Goal: Transaction & Acquisition: Obtain resource

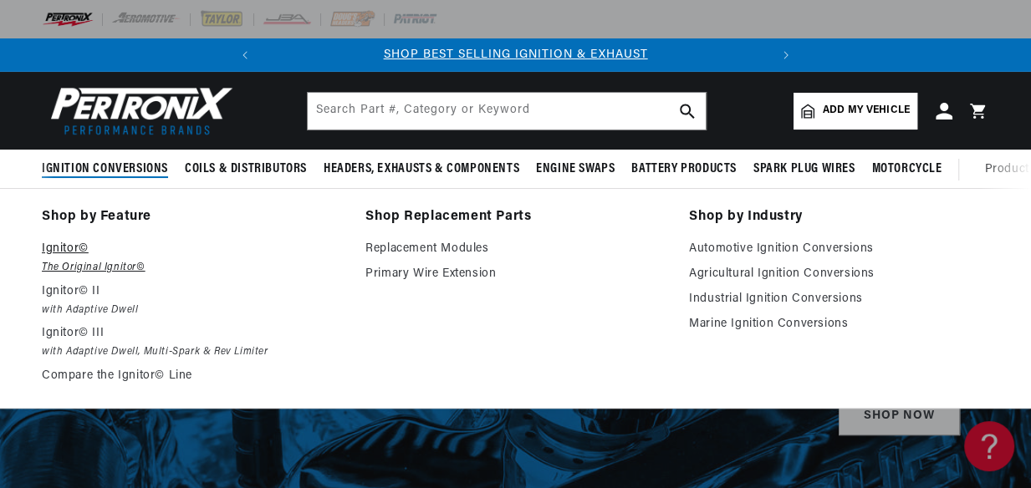
click at [62, 248] on p "Ignitor©" at bounding box center [192, 249] width 300 height 20
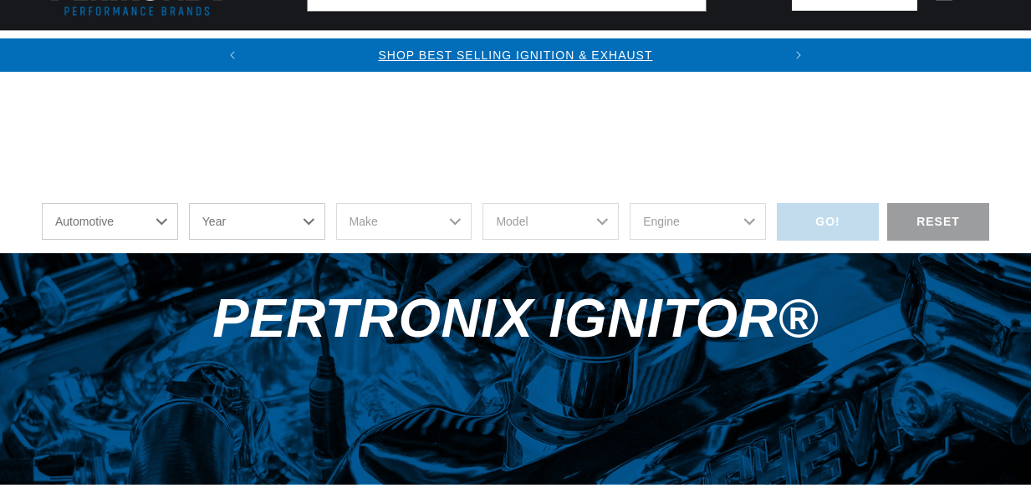
scroll to position [532, 0]
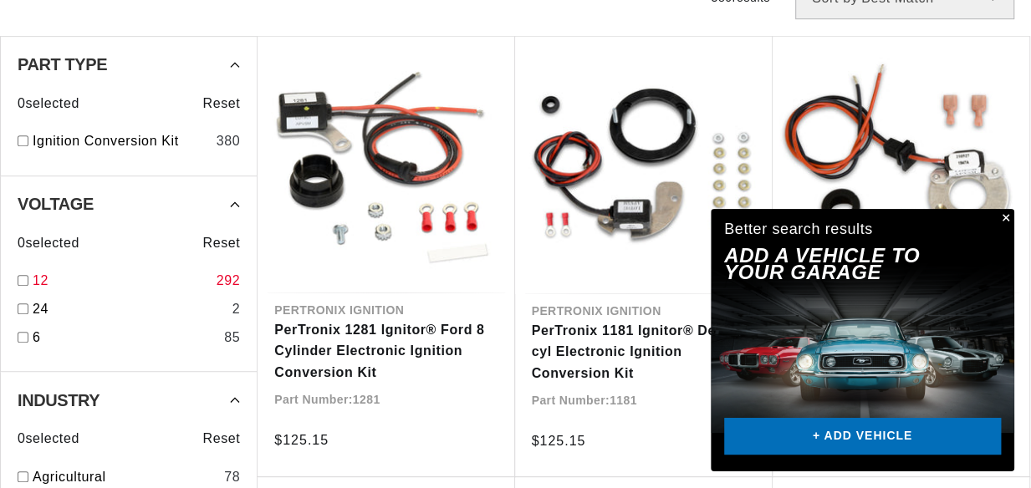
click at [22, 283] on input "checkbox" at bounding box center [23, 280] width 11 height 11
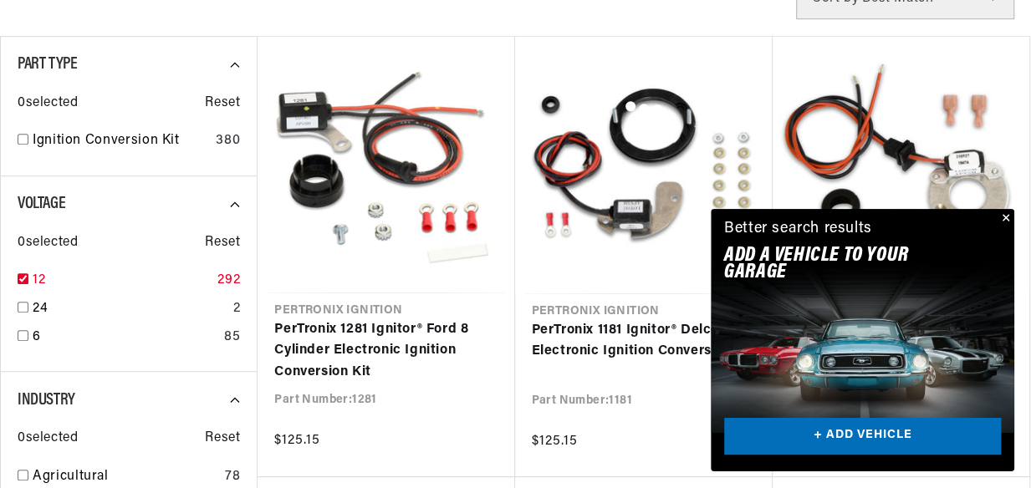
checkbox input "true"
click at [1005, 209] on button "Close" at bounding box center [1004, 219] width 20 height 20
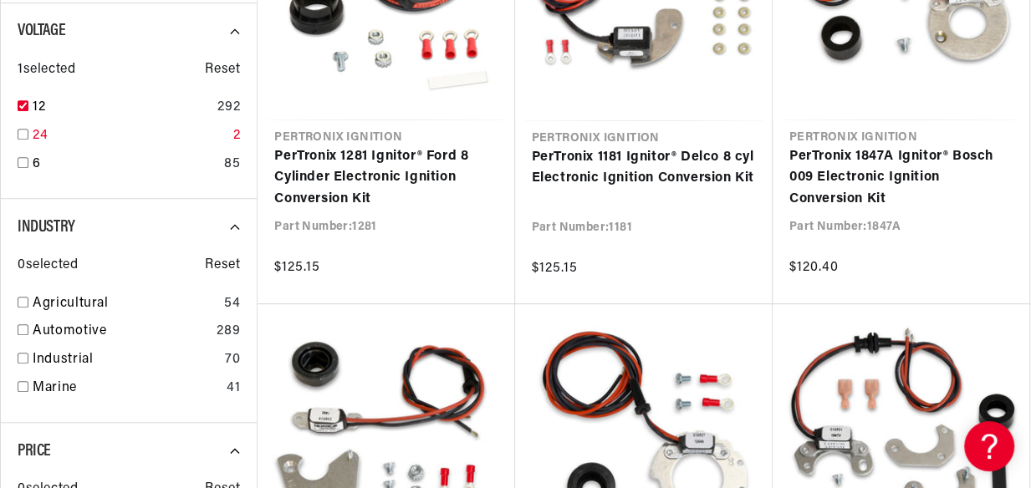
scroll to position [760, 0]
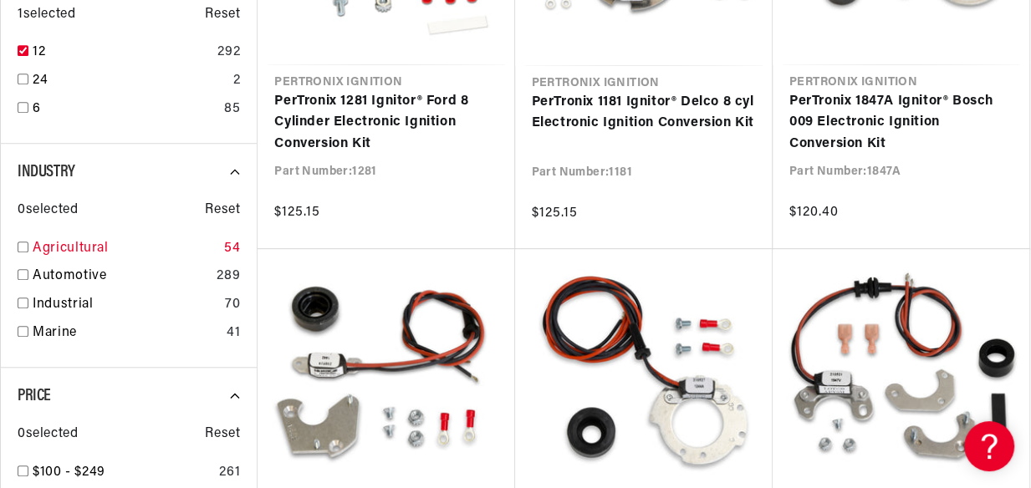
click at [73, 243] on link "Agricultural" at bounding box center [125, 249] width 185 height 22
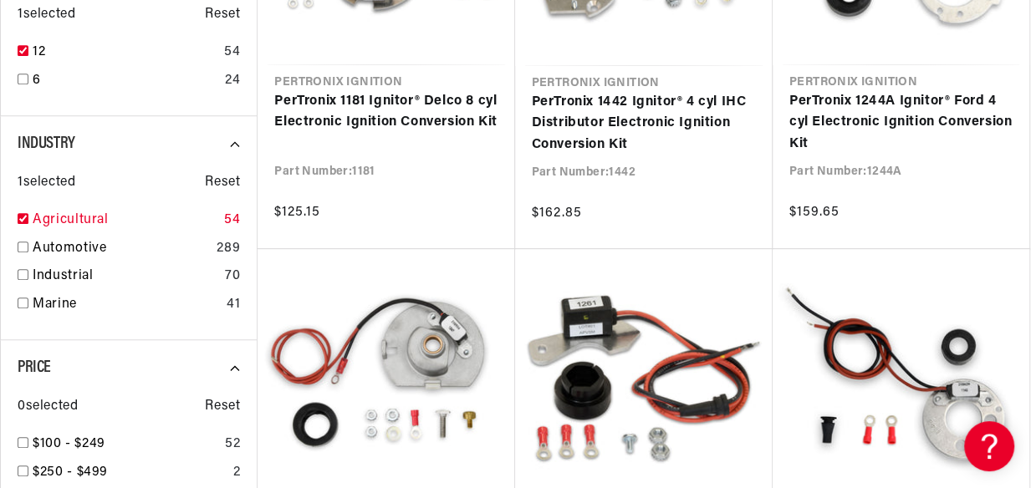
checkbox input "true"
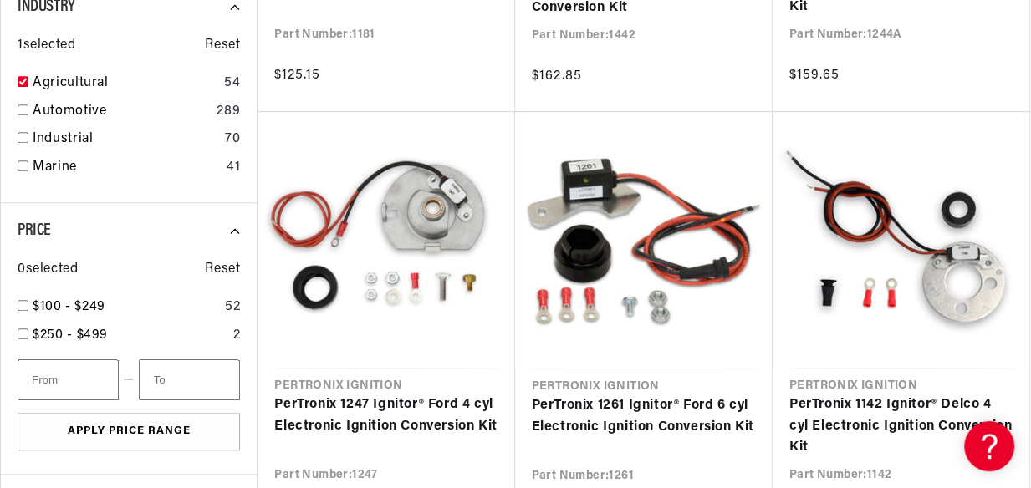
scroll to position [912, 0]
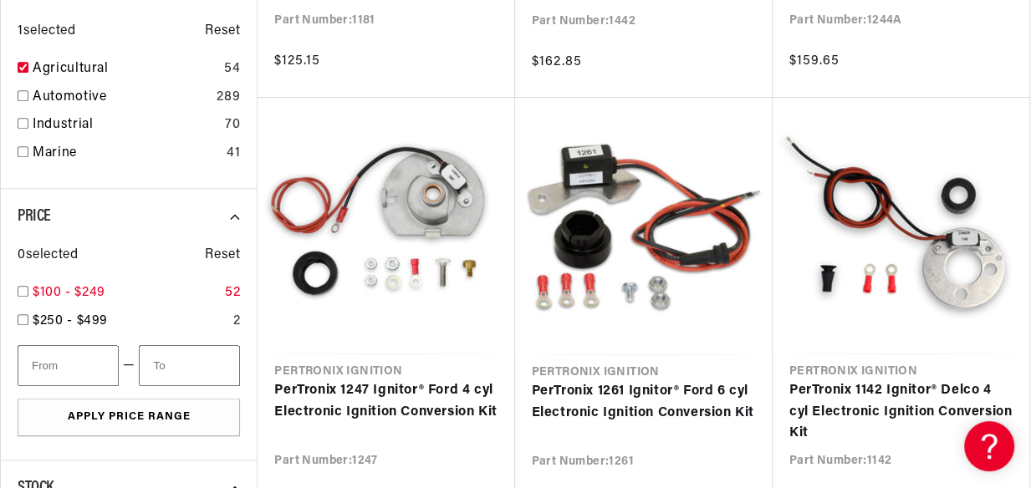
click at [33, 288] on span "$100 - $249" at bounding box center [69, 292] width 73 height 13
checkbox input "true"
type input "100"
type input "250"
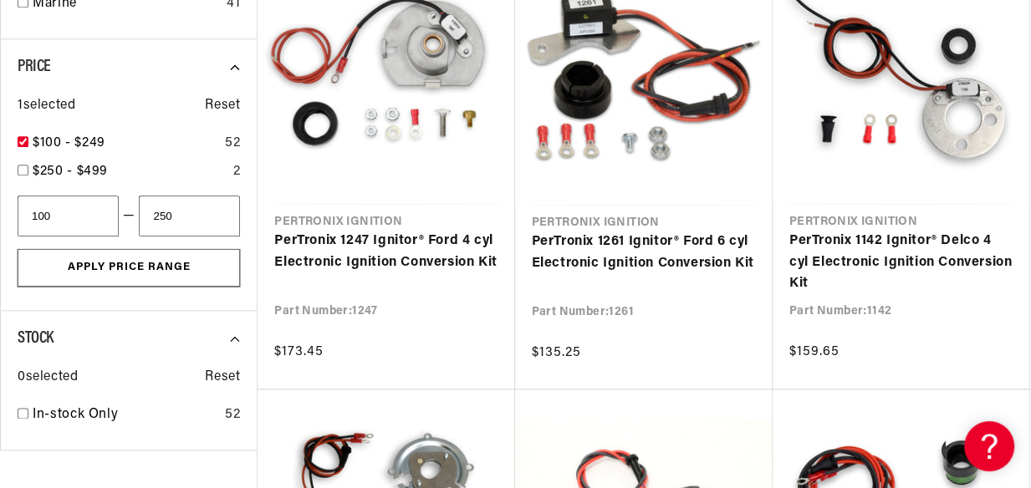
scroll to position [1064, 0]
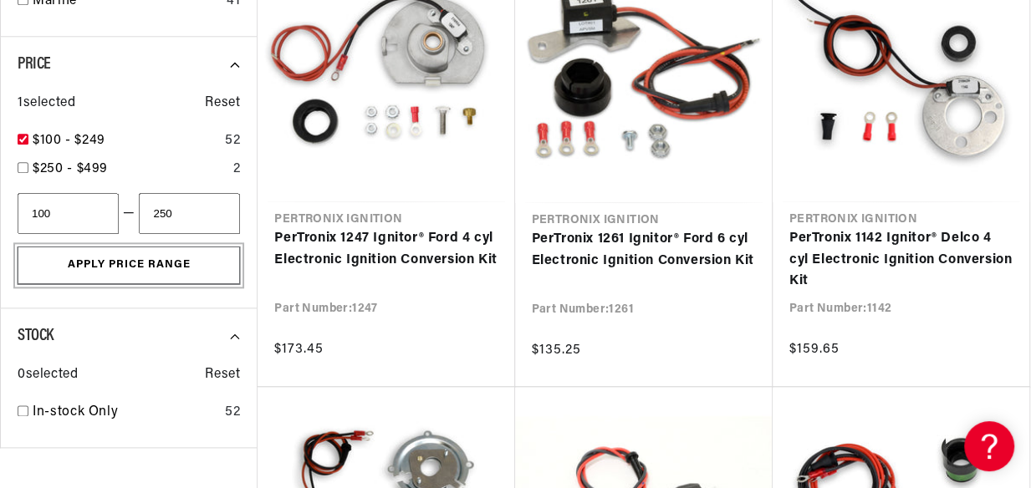
click at [151, 254] on button "Apply Price Range" at bounding box center [129, 266] width 222 height 38
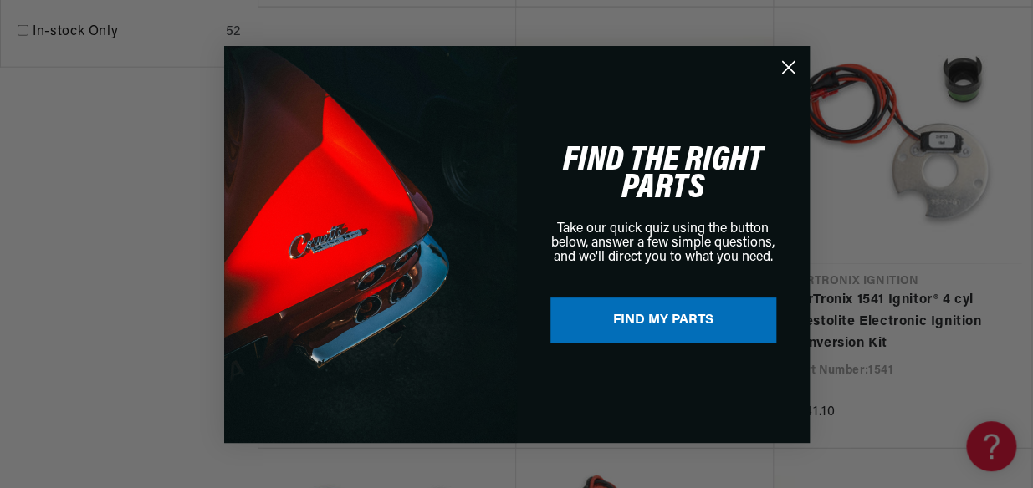
scroll to position [0, 0]
click at [665, 321] on button "FIND MY PARTS" at bounding box center [663, 320] width 226 height 45
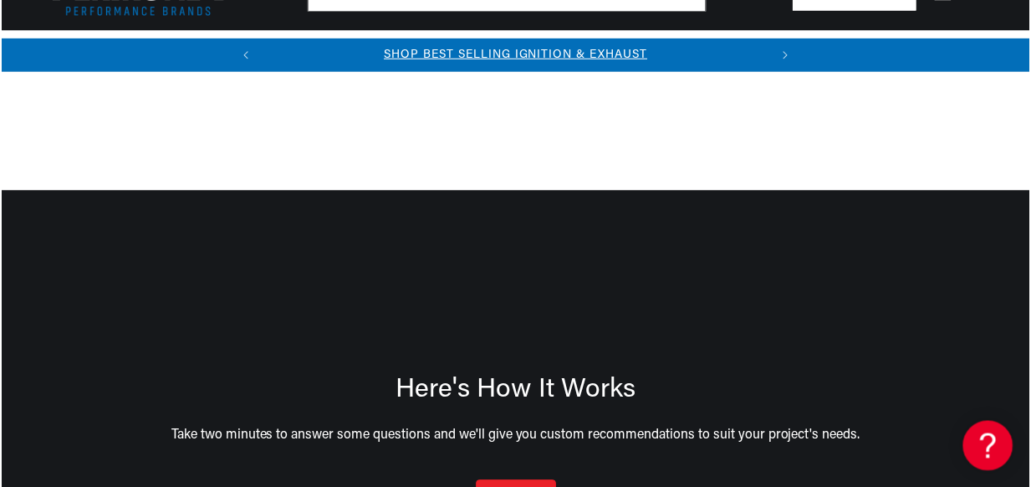
scroll to position [227, 0]
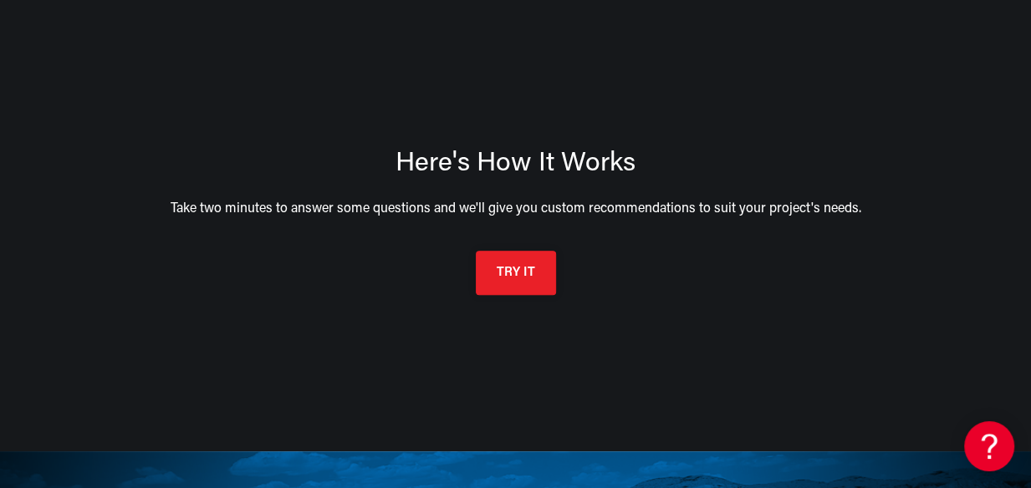
click at [519, 279] on button "TRY IT" at bounding box center [516, 273] width 80 height 44
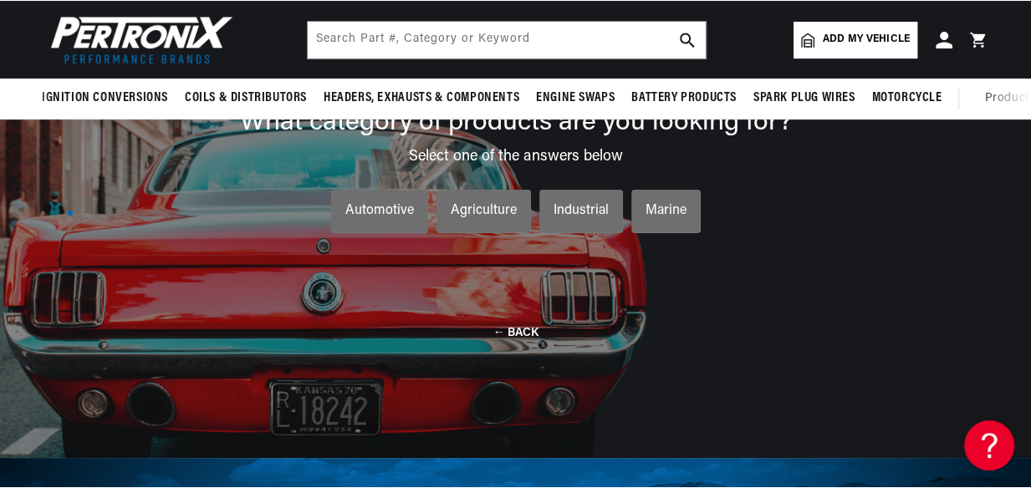
scroll to position [121, 0]
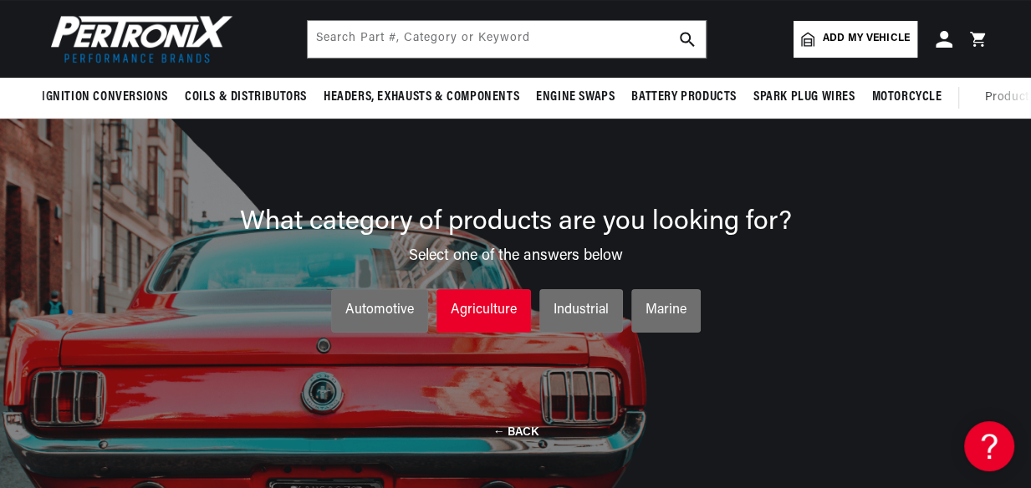
click at [472, 308] on div "Agriculture" at bounding box center [484, 311] width 66 height 22
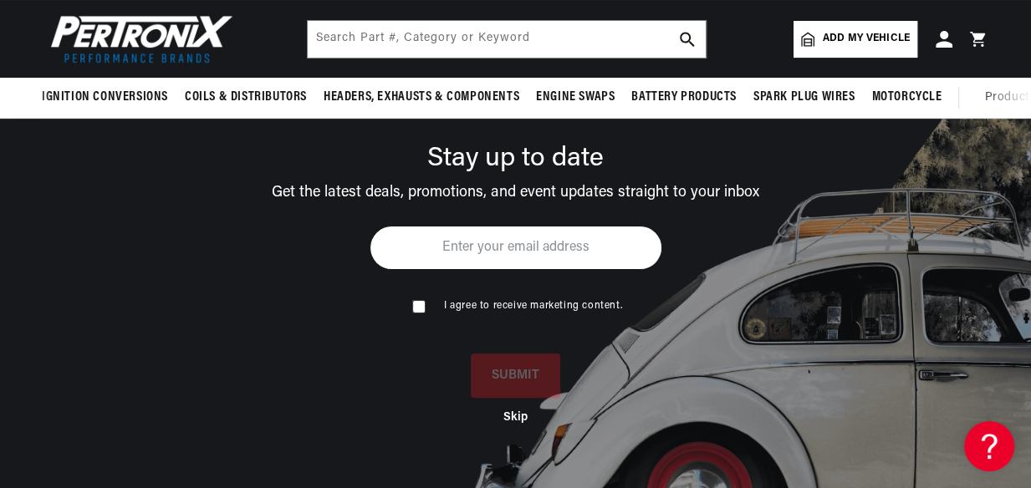
scroll to position [0, 507]
click at [467, 250] on input "email" at bounding box center [516, 248] width 293 height 44
type input "rf1237@gmail.com"
click at [412, 306] on input "checkbox" at bounding box center [417, 305] width 11 height 11
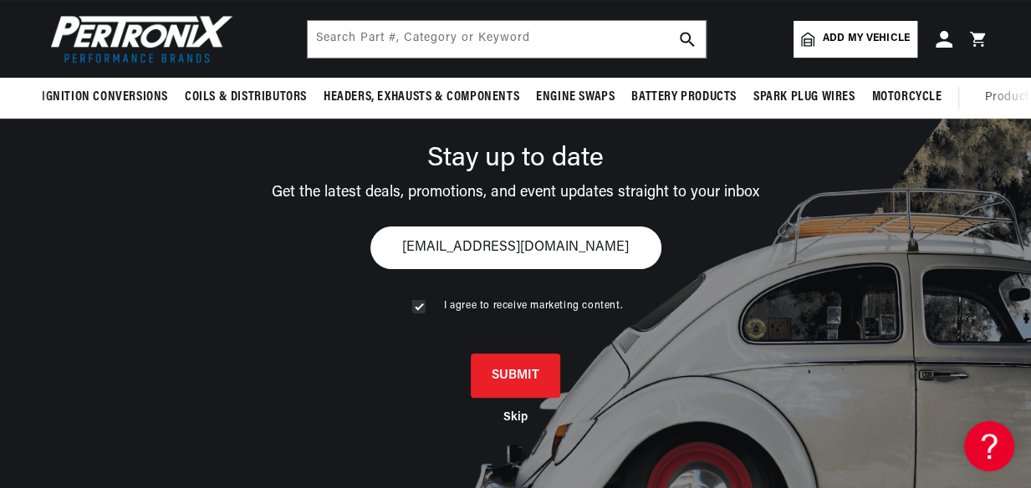
click at [425, 309] on div "I agree to receive marketing content." at bounding box center [516, 293] width 293 height 47
click at [417, 304] on input "checkbox" at bounding box center [417, 305] width 11 height 11
checkbox input "false"
click at [837, 32] on span "Add my vehicle" at bounding box center [866, 39] width 87 height 16
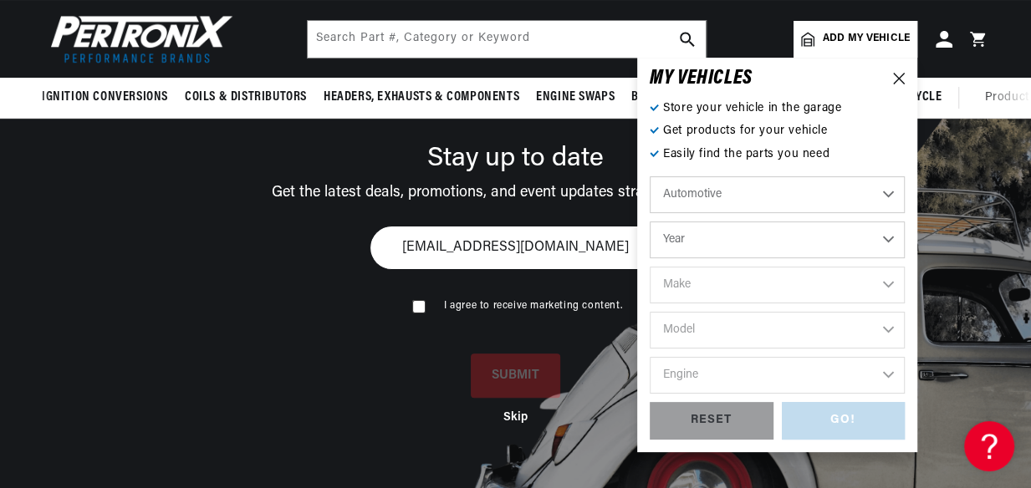
click at [739, 192] on select "Automotive Agricultural Industrial Marine Motorcycle" at bounding box center [777, 194] width 255 height 37
click at [650, 176] on select "Automotive Agricultural Industrial Marine Motorcycle" at bounding box center [777, 194] width 255 height 37
select select "Agricultural"
click at [726, 240] on select "Year 1970 1965 1964 1960 1959 1958 1957 1939 1938 1937" at bounding box center [777, 240] width 255 height 37
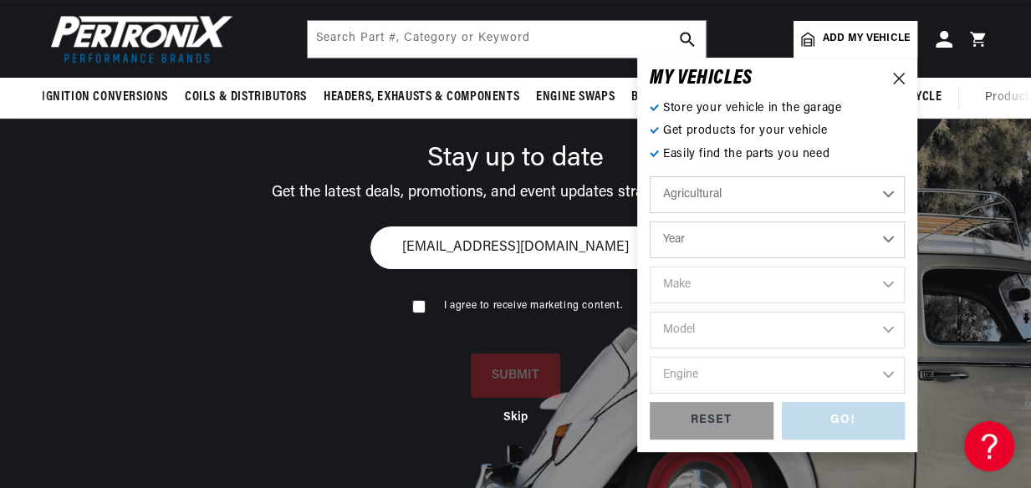
select select "1958"
click at [650, 222] on select "Year 1970 1965 1964 1960 1959 1958 1957 1939 1938 1937" at bounding box center [777, 240] width 255 height 37
click at [722, 284] on select "Make Fox River John Bean" at bounding box center [777, 285] width 255 height 37
click at [719, 282] on select "Make Fox River John Bean" at bounding box center [777, 285] width 255 height 37
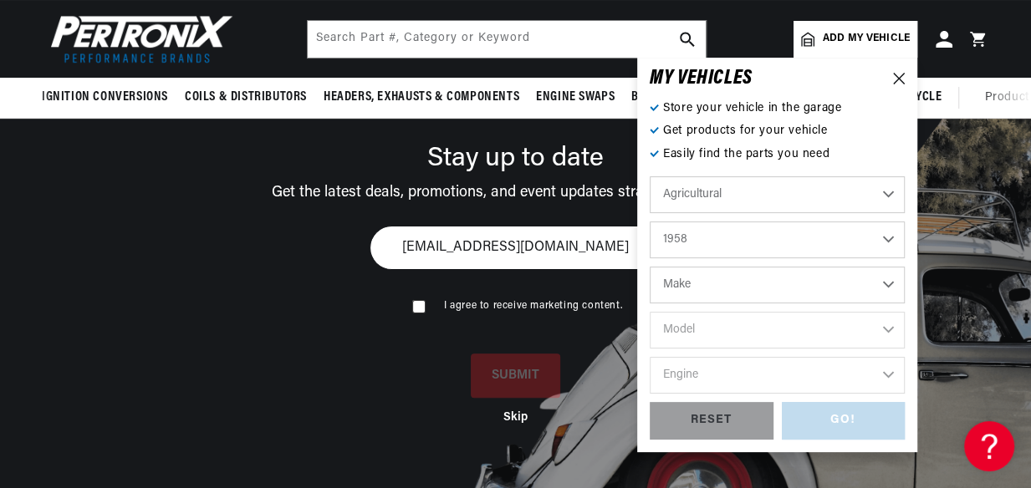
click at [723, 241] on select "1970 1965 1964 1960 1959 1958 1957 1939 1938 1937" at bounding box center [777, 240] width 255 height 37
click at [650, 222] on select "1970 1965 1964 1960 1959 1958 1957 1939 1938 1937" at bounding box center [777, 240] width 255 height 37
select select "1957"
click at [715, 284] on select "Make John Bean" at bounding box center [777, 285] width 255 height 37
click at [894, 70] on div "MY VEHICLE S" at bounding box center [777, 78] width 255 height 17
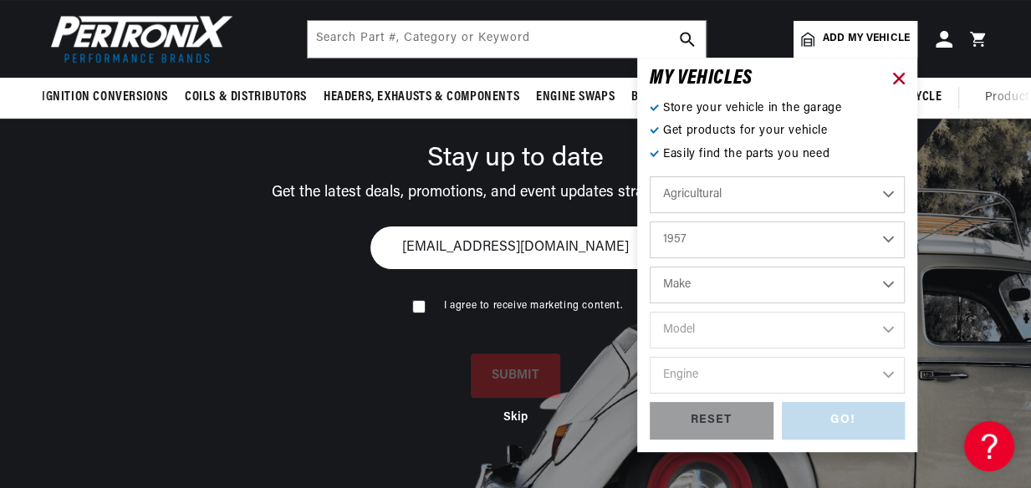
scroll to position [0, 507]
click at [902, 80] on icon at bounding box center [899, 79] width 12 height 12
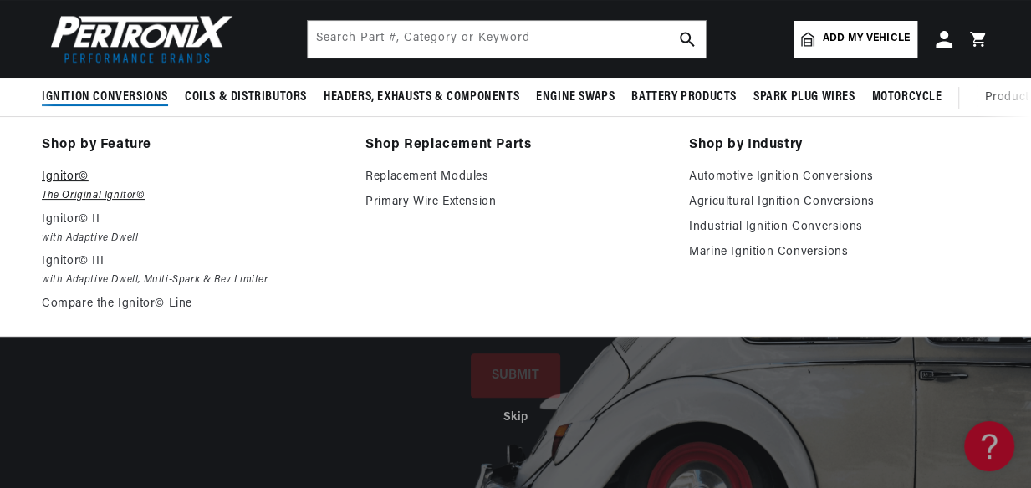
scroll to position [0, 0]
click at [71, 188] on em "The Original Ignitor©" at bounding box center [192, 196] width 300 height 18
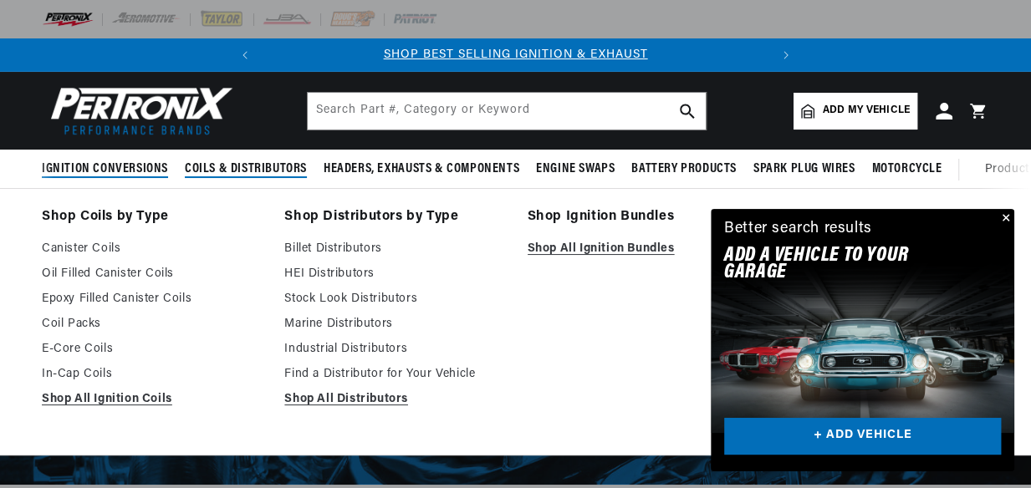
click at [108, 165] on span "Ignition Conversions" at bounding box center [105, 170] width 126 height 18
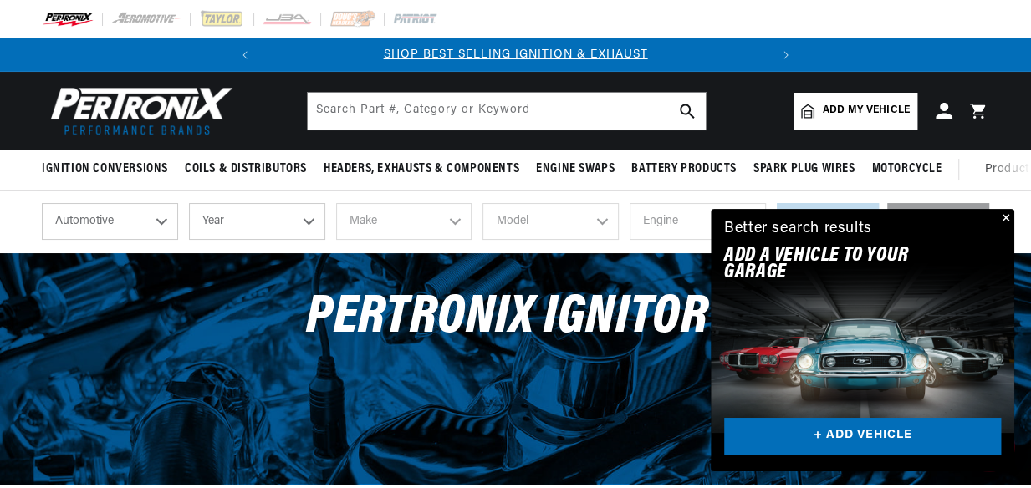
click at [153, 217] on select "Automotive Agricultural Industrial Marine Motorcycle" at bounding box center [110, 221] width 136 height 37
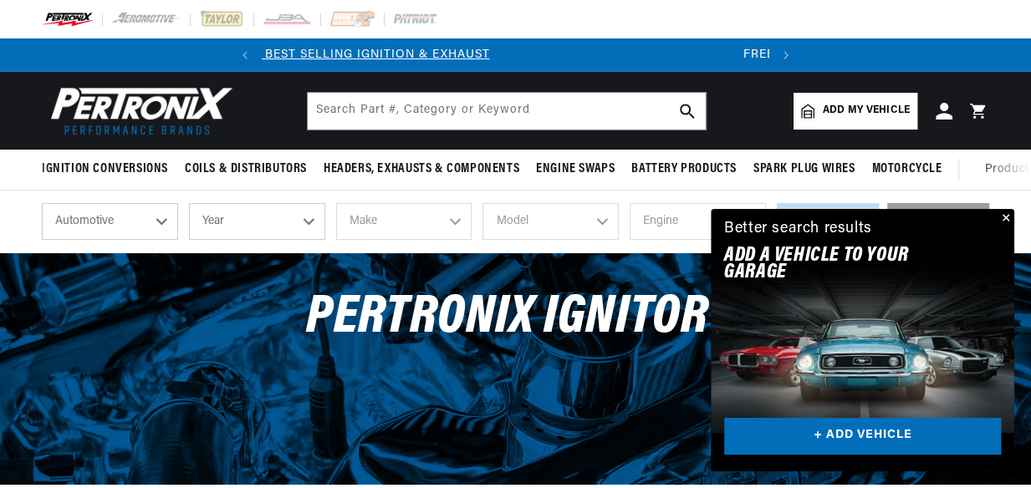
scroll to position [0, 507]
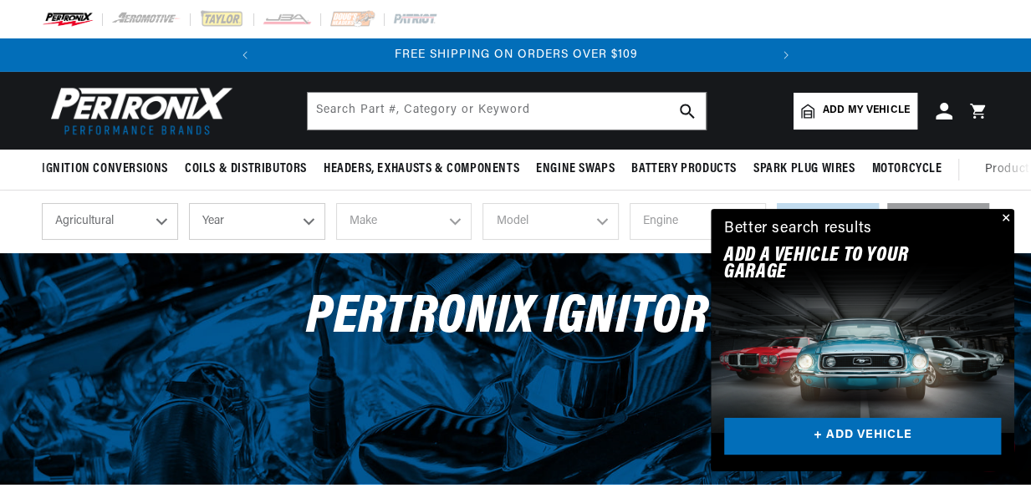
click at [42, 205] on select "Automotive Agricultural Industrial Marine Motorcycle" at bounding box center [110, 221] width 136 height 37
select select "Agricultural"
click at [312, 224] on select "Year 1970 1965 1964 1960 1959 1958 1957 1939 1938 1937" at bounding box center [257, 221] width 136 height 37
select select "1959"
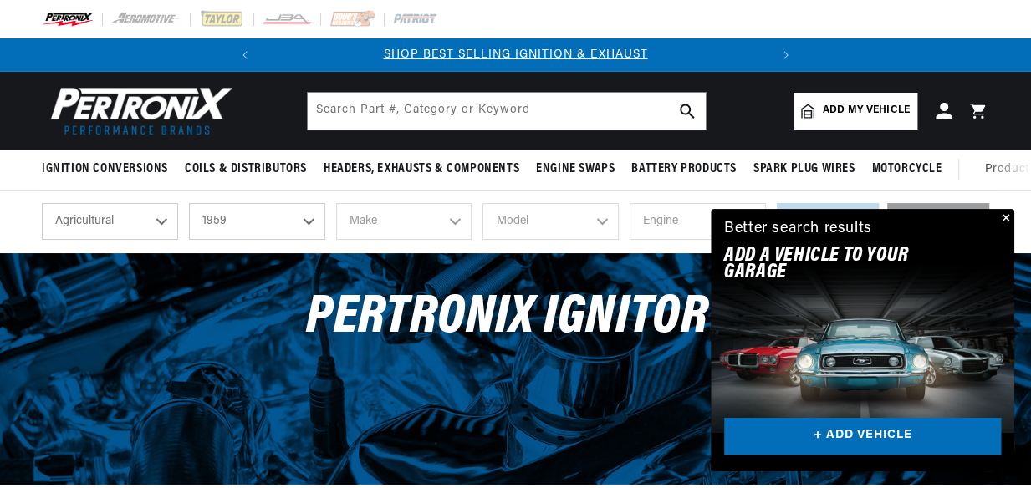
click at [189, 205] on select "Year 1970 1965 1964 1960 1959 1958 1957 1939 1938 1937" at bounding box center [257, 221] width 136 height 37
select select "1959"
click at [384, 231] on select "Make International Harvester" at bounding box center [404, 221] width 136 height 37
select select "International-Harvester"
click at [336, 205] on select "Make International Harvester" at bounding box center [404, 221] width 136 height 37
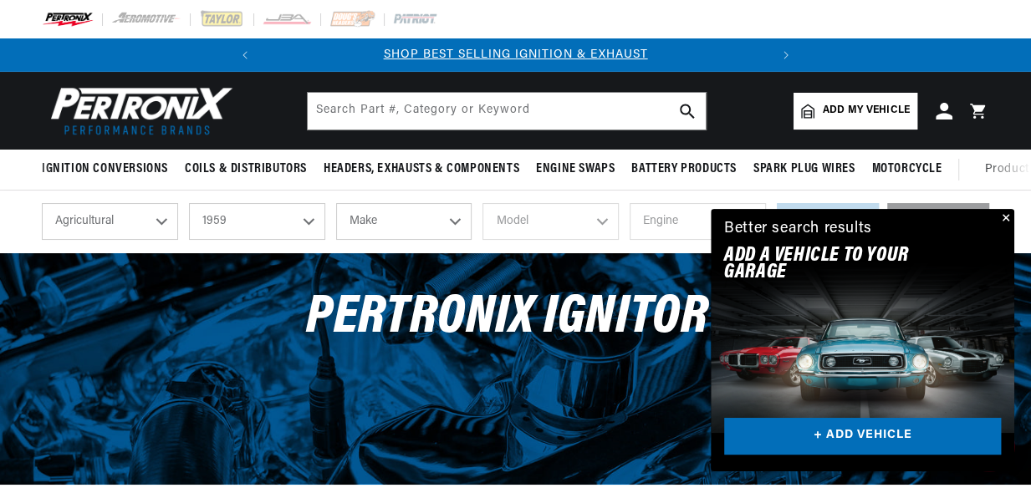
select select "International-Harvester"
click at [534, 219] on select "Model UV-345 UV-549 Power Unit" at bounding box center [551, 221] width 136 height 37
select select "UV-345"
click at [483, 205] on select "Model UV-345 UV-549 Power Unit" at bounding box center [551, 221] width 136 height 37
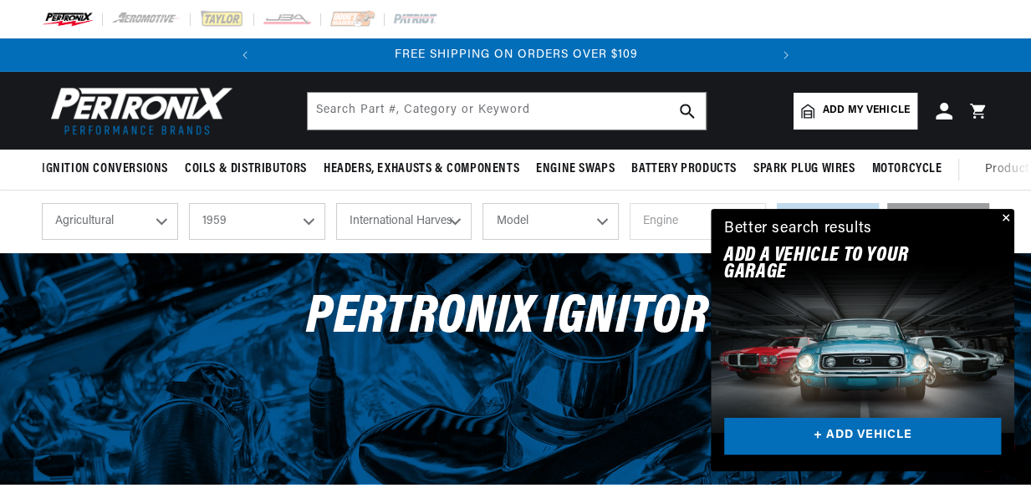
select select "UV-345"
click at [669, 222] on select "Engine 8" at bounding box center [698, 221] width 136 height 37
drag, startPoint x: 524, startPoint y: 305, endPoint x: 652, endPoint y: 280, distance: 131.2
click at [524, 305] on span "PerTronix Ignitor®" at bounding box center [515, 318] width 419 height 54
click at [1009, 213] on button "Close" at bounding box center [1004, 219] width 20 height 20
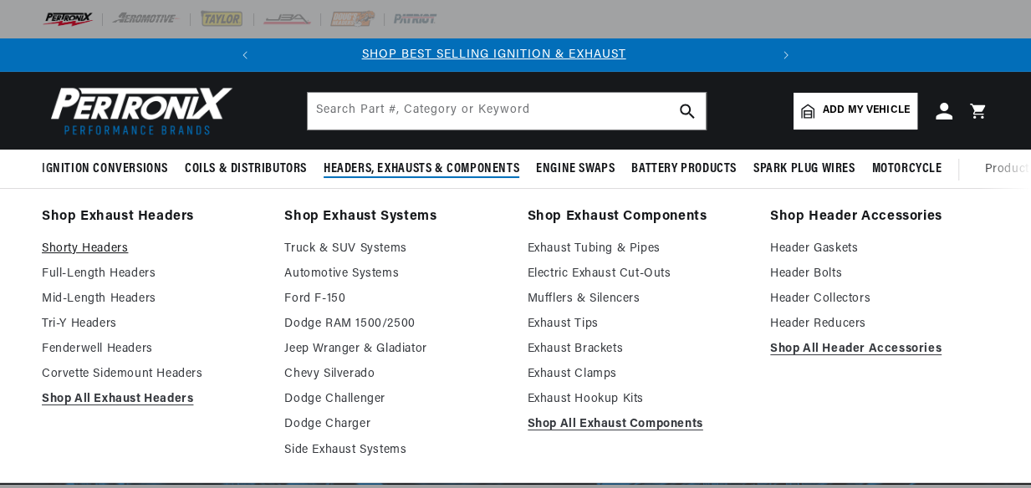
scroll to position [0, 0]
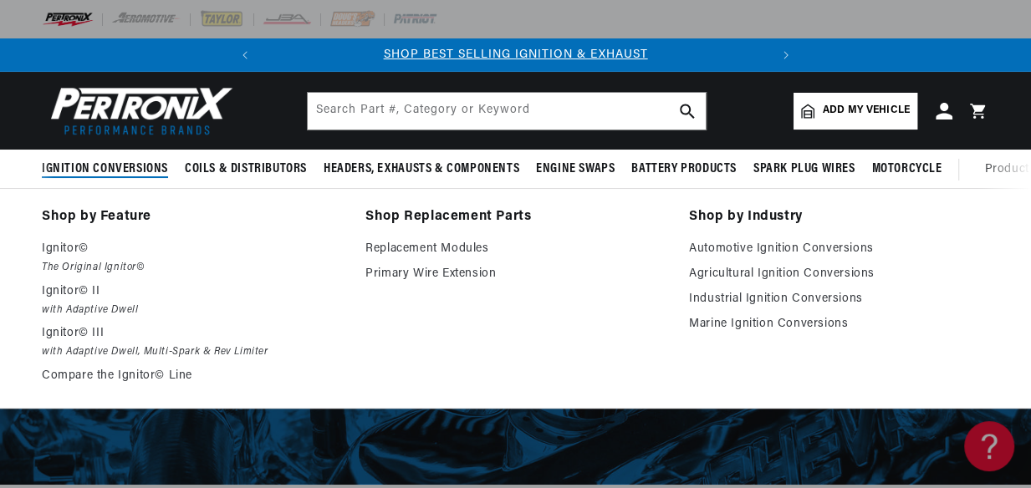
click at [128, 161] on span "Ignition Conversions" at bounding box center [105, 170] width 126 height 18
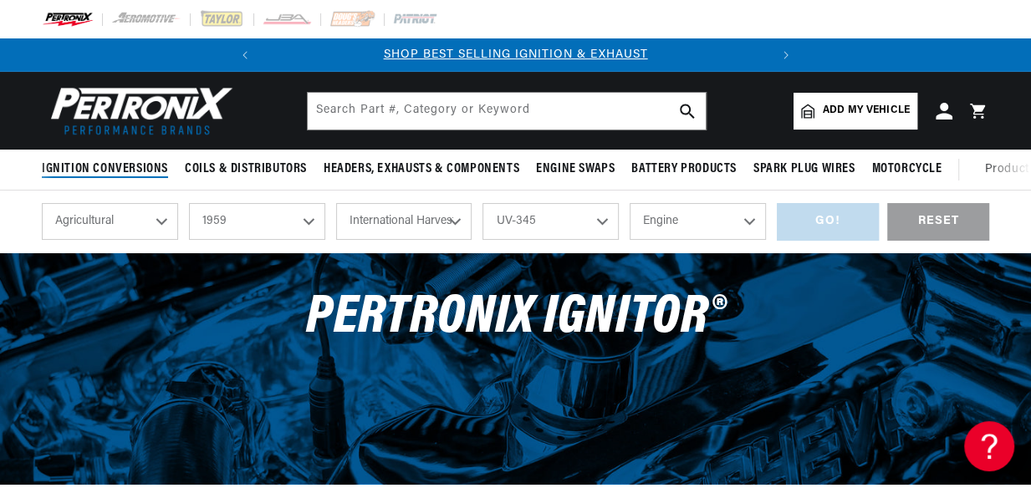
click at [128, 161] on span "Ignition Conversions" at bounding box center [105, 170] width 126 height 18
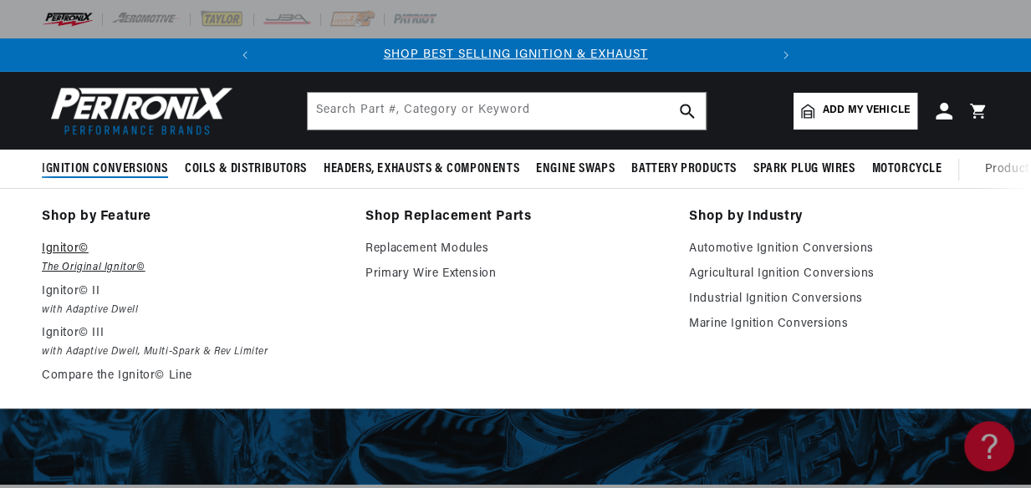
click at [75, 246] on p "Ignitor©" at bounding box center [192, 249] width 300 height 20
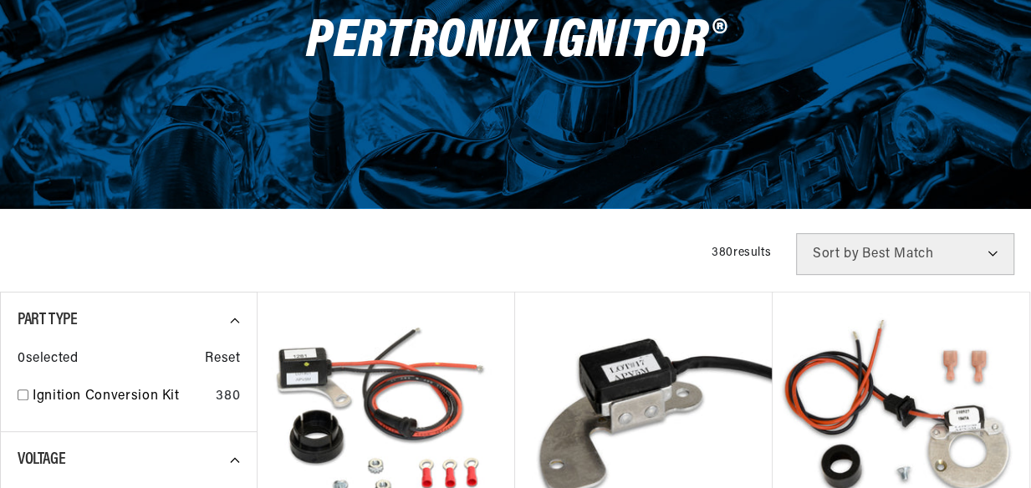
scroll to position [456, 0]
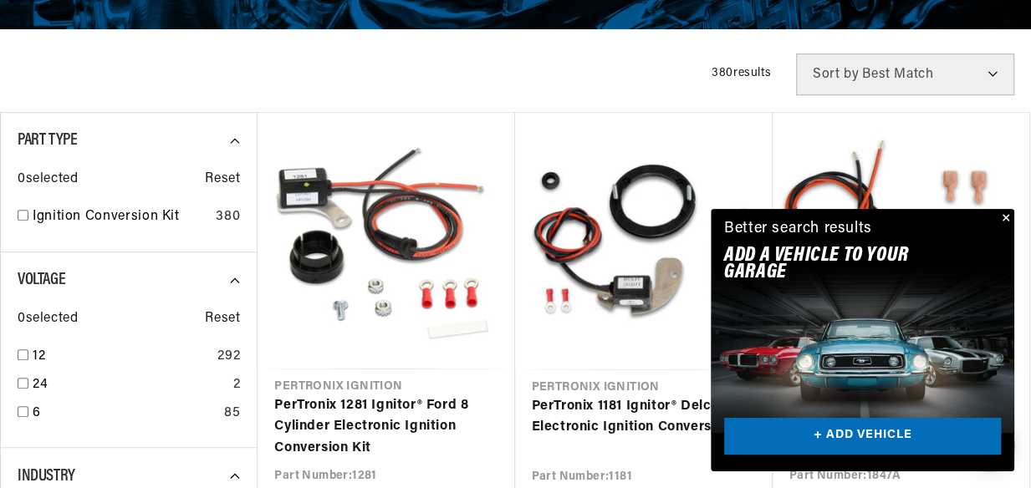
click at [1007, 217] on button "Close" at bounding box center [1004, 219] width 20 height 20
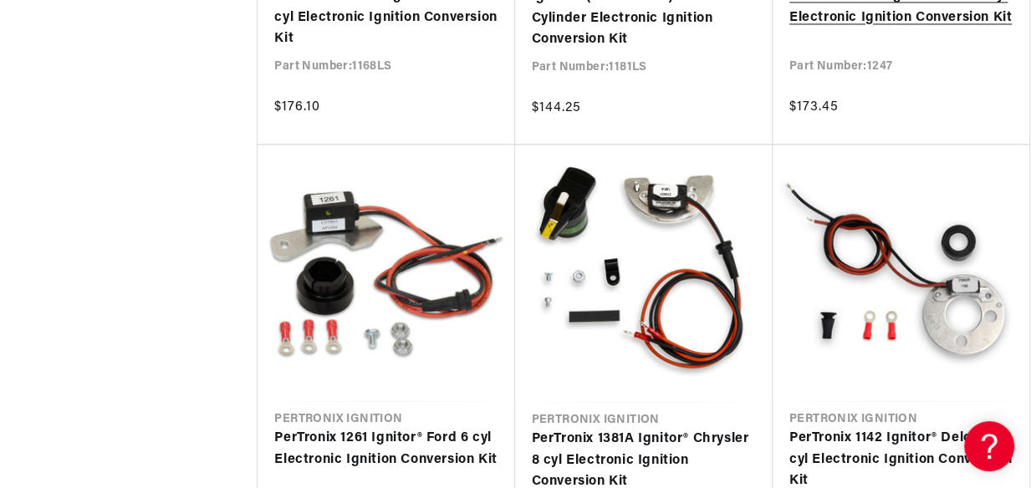
scroll to position [0, 0]
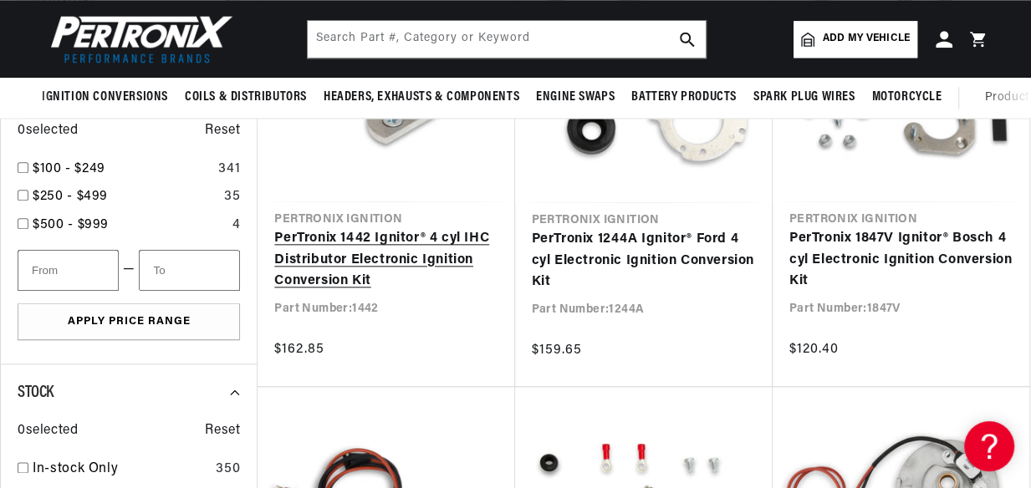
click at [391, 262] on link "PerTronix 1442 Ignitor® 4 cyl IHC Distributor Electronic Ignition Conversion Kit" at bounding box center [385, 260] width 223 height 64
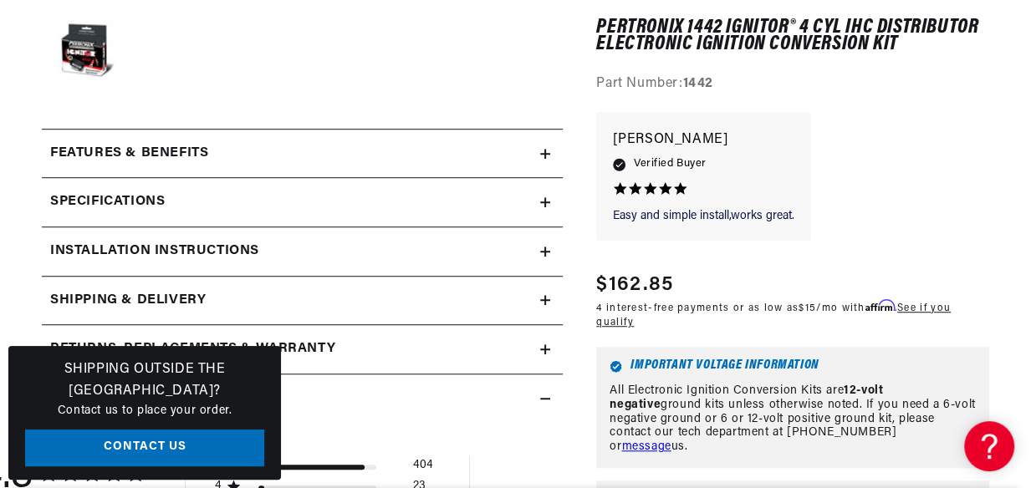
click at [194, 245] on h2 "Installation instructions" at bounding box center [154, 252] width 209 height 22
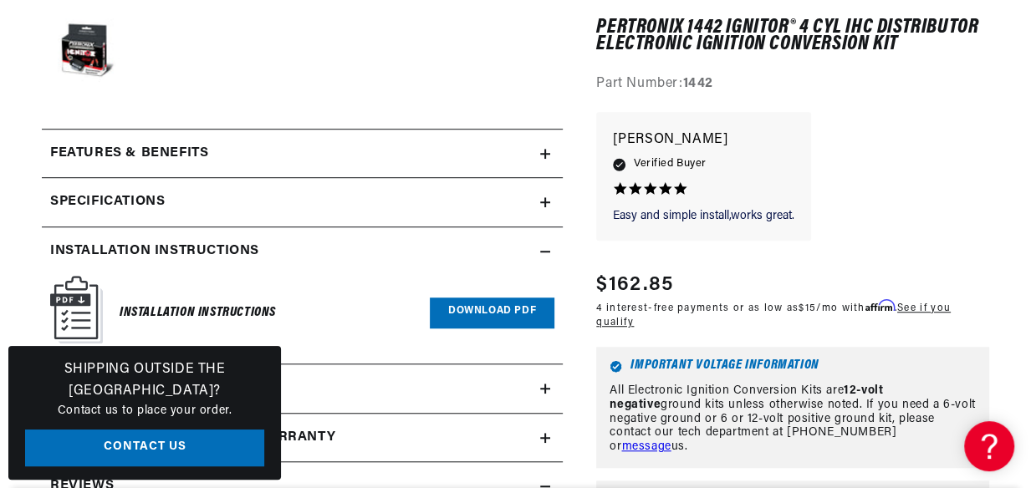
scroll to position [760, 0]
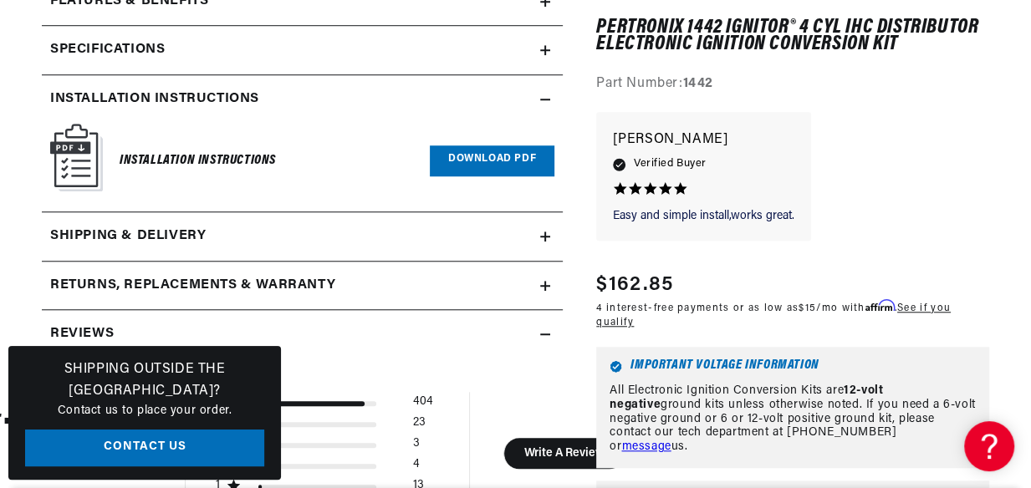
click at [508, 159] on link "Download PDF" at bounding box center [492, 161] width 125 height 31
